Goal: Task Accomplishment & Management: Use online tool/utility

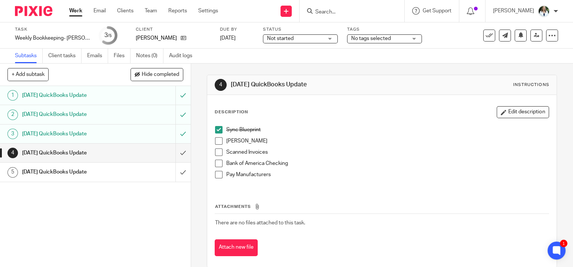
click at [215, 140] on span at bounding box center [218, 140] width 7 height 7
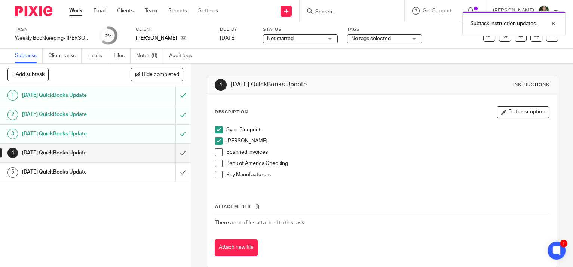
click at [215, 152] on span at bounding box center [218, 151] width 7 height 7
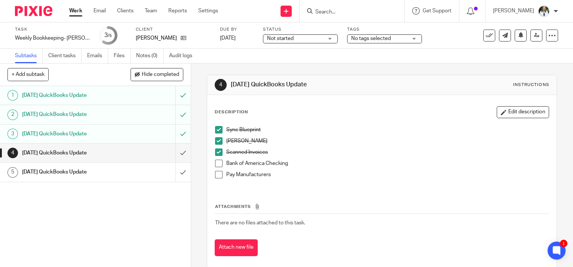
click at [216, 162] on span at bounding box center [218, 163] width 7 height 7
click at [217, 175] on span at bounding box center [218, 174] width 7 height 7
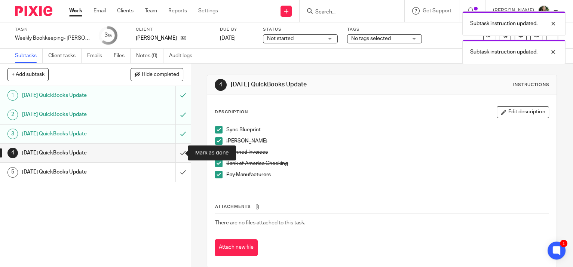
click at [176, 151] on input "submit" at bounding box center [95, 153] width 191 height 19
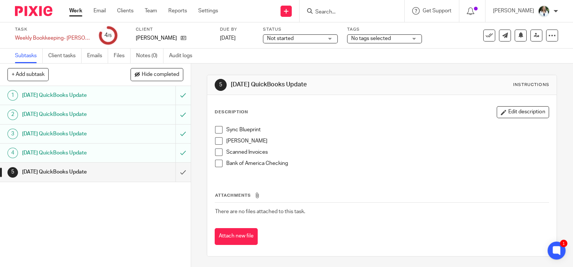
click at [78, 9] on link "Work" at bounding box center [75, 10] width 13 height 7
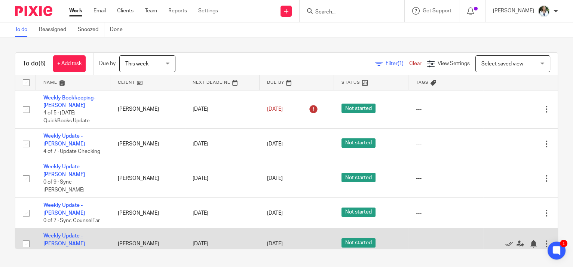
click at [73, 233] on link "Weekly Update - [PERSON_NAME]" at bounding box center [63, 239] width 41 height 13
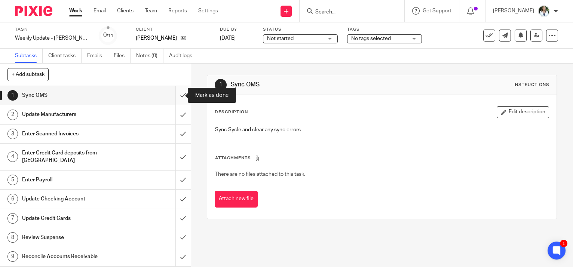
click at [175, 94] on input "submit" at bounding box center [95, 95] width 191 height 19
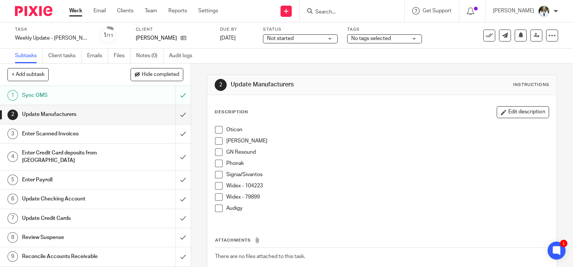
click at [215, 210] on span at bounding box center [218, 207] width 7 height 7
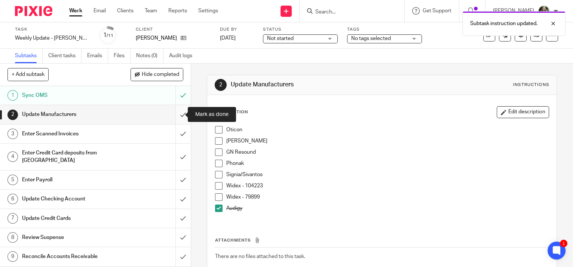
click at [174, 114] on input "submit" at bounding box center [95, 114] width 191 height 19
